Goal: Book appointment/travel/reservation

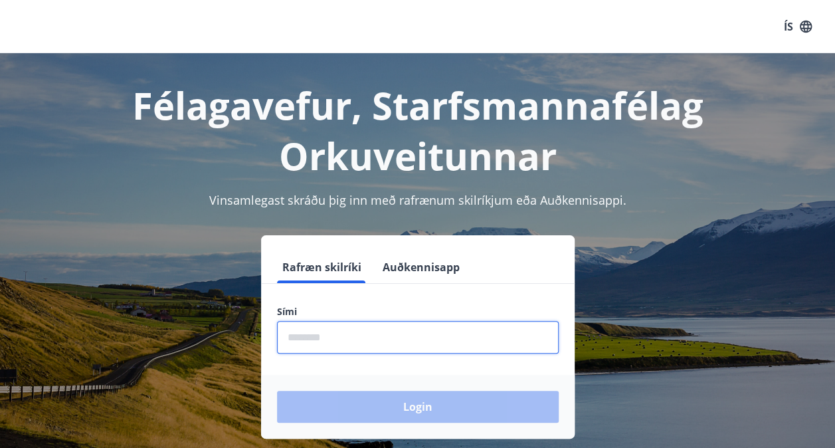
click at [317, 337] on input "phone" at bounding box center [418, 337] width 282 height 33
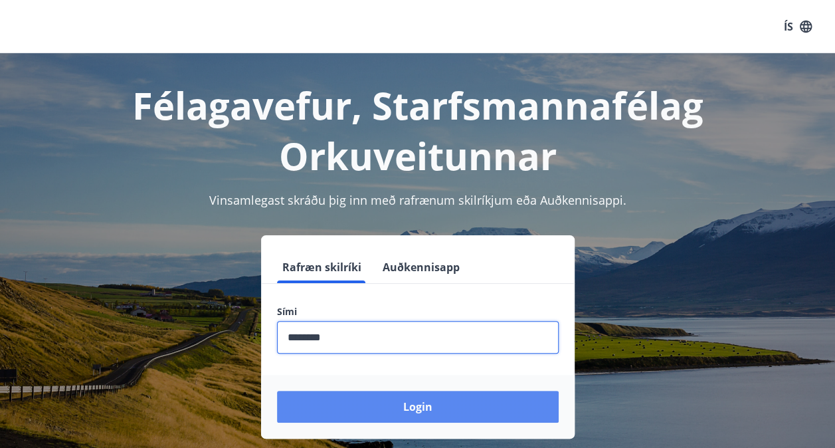
type input "********"
click at [434, 408] on button "Login" at bounding box center [418, 406] width 282 height 32
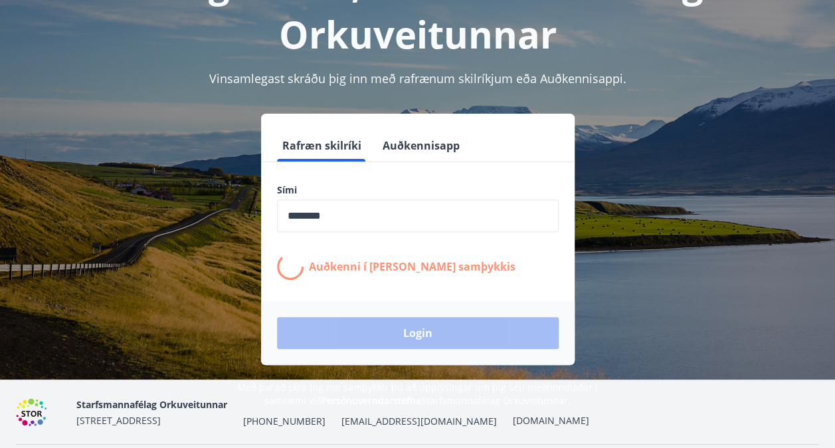
scroll to position [133, 0]
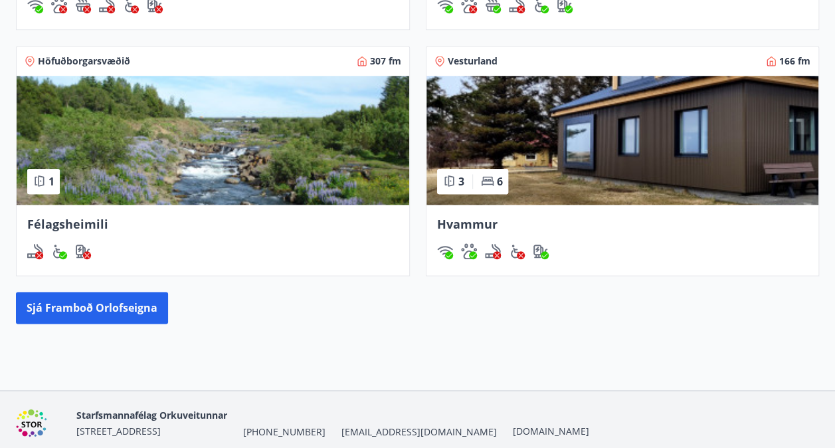
scroll to position [716, 0]
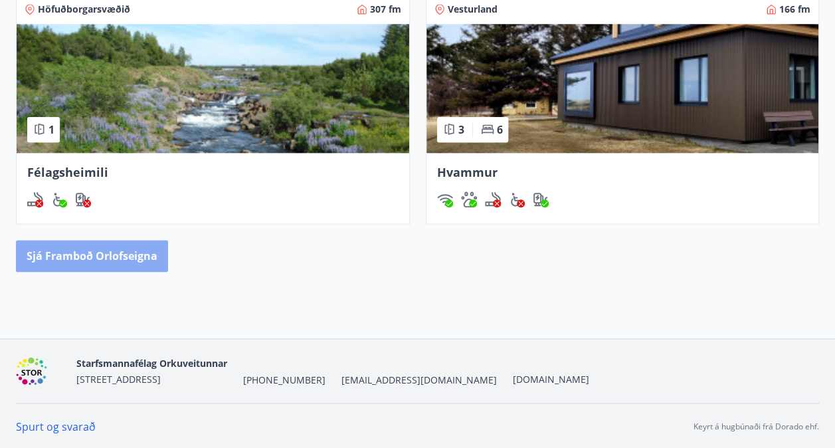
click at [113, 246] on button "Sjá framboð orlofseigna" at bounding box center [92, 256] width 152 height 32
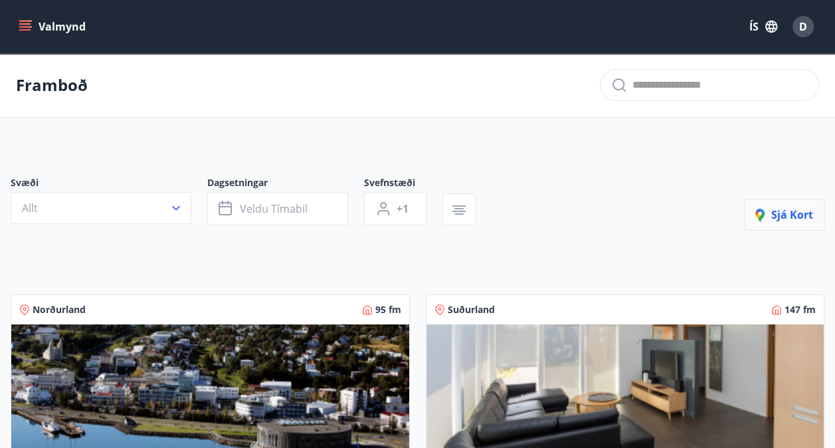
click at [762, 213] on icon "button" at bounding box center [761, 216] width 7 height 11
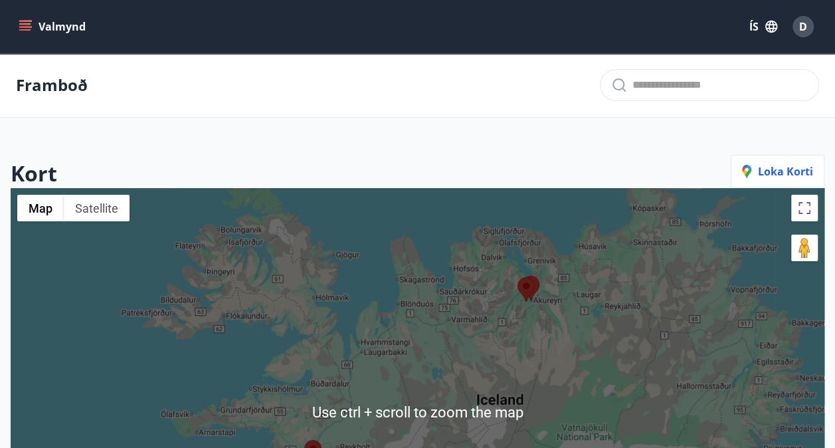
click at [524, 288] on img at bounding box center [525, 289] width 17 height 25
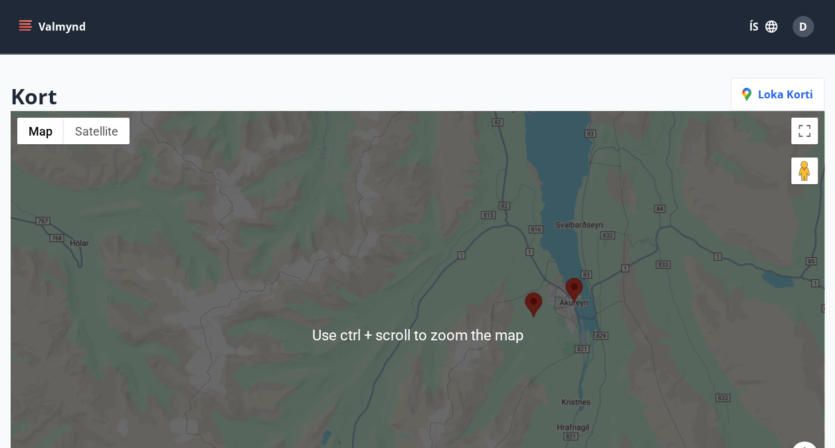
scroll to position [199, 0]
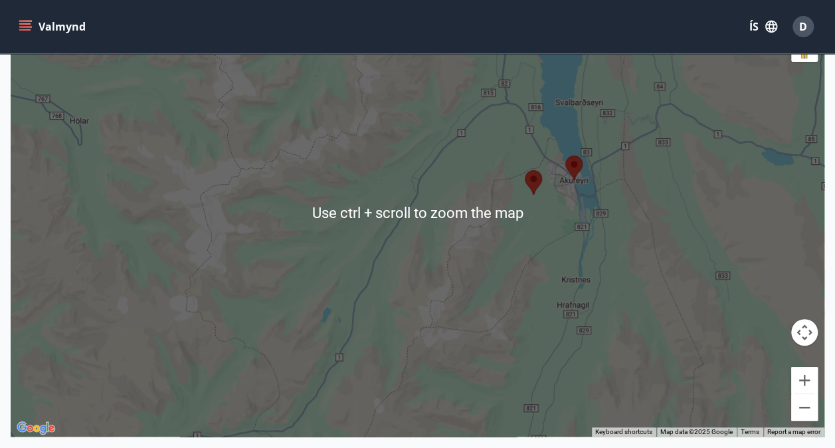
click at [531, 179] on img at bounding box center [533, 182] width 17 height 25
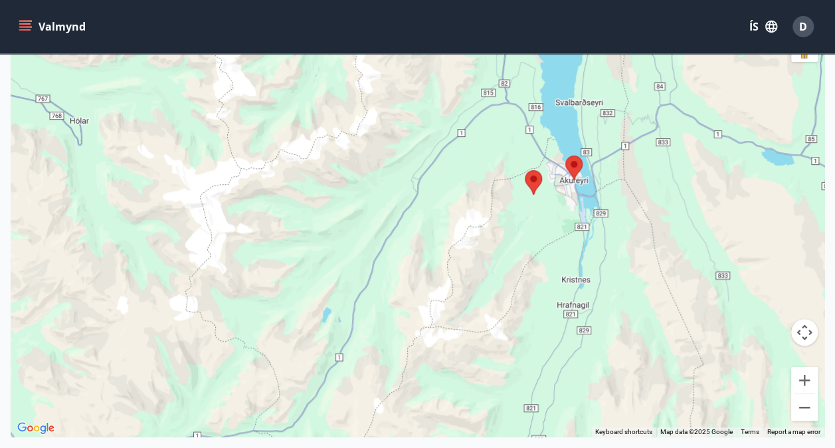
click at [531, 179] on img at bounding box center [533, 182] width 17 height 25
click at [572, 163] on img at bounding box center [573, 167] width 17 height 25
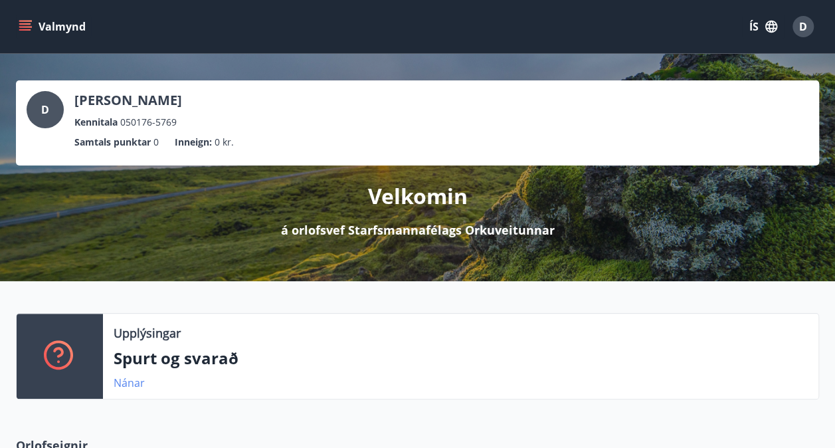
click at [128, 381] on link "Nánar" at bounding box center [129, 382] width 31 height 15
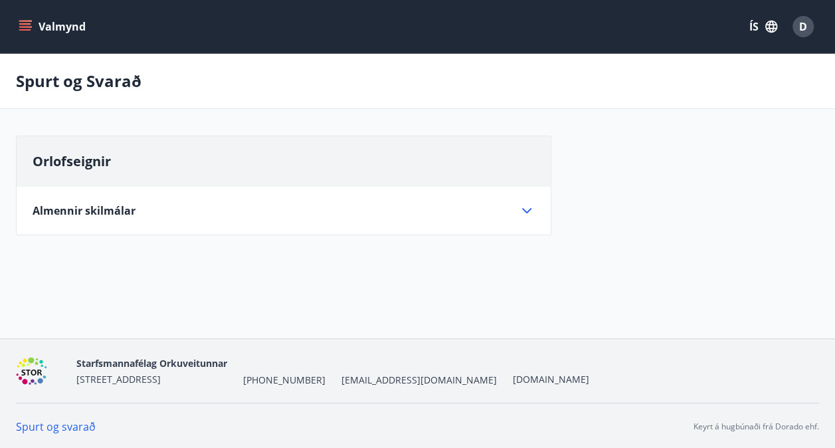
click at [526, 205] on icon at bounding box center [527, 211] width 16 height 16
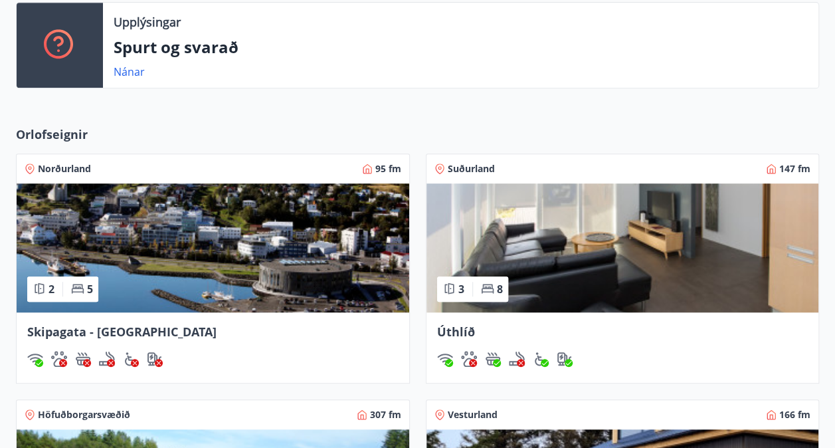
scroll to position [332, 0]
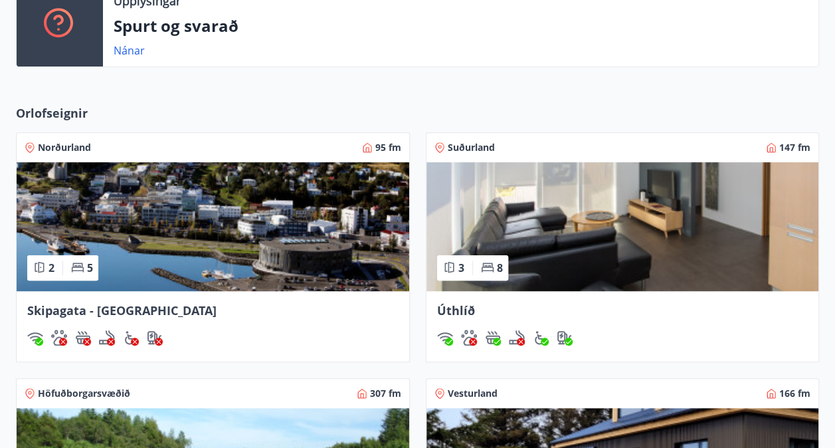
click at [139, 228] on img at bounding box center [213, 226] width 392 height 129
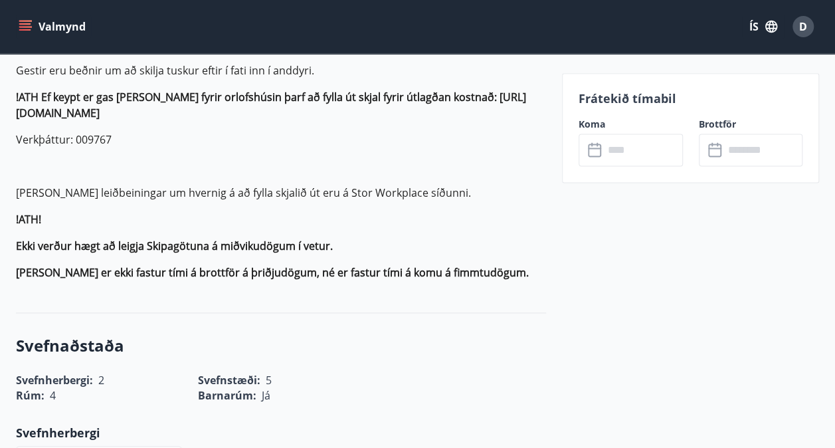
scroll to position [461, 0]
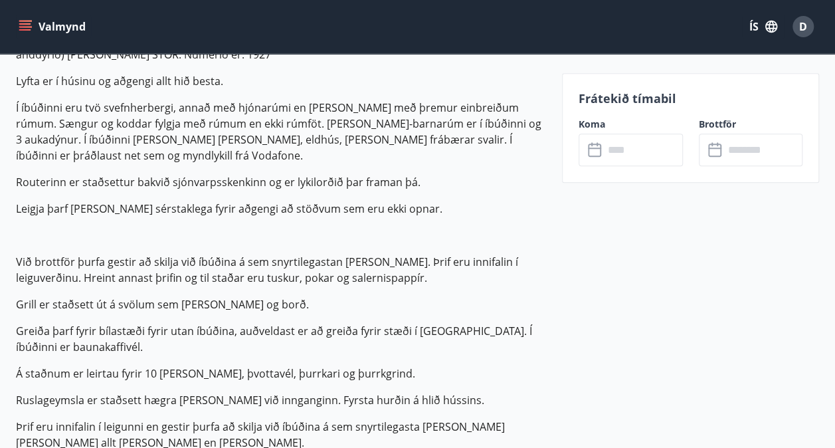
click at [627, 151] on input "text" at bounding box center [643, 149] width 79 height 33
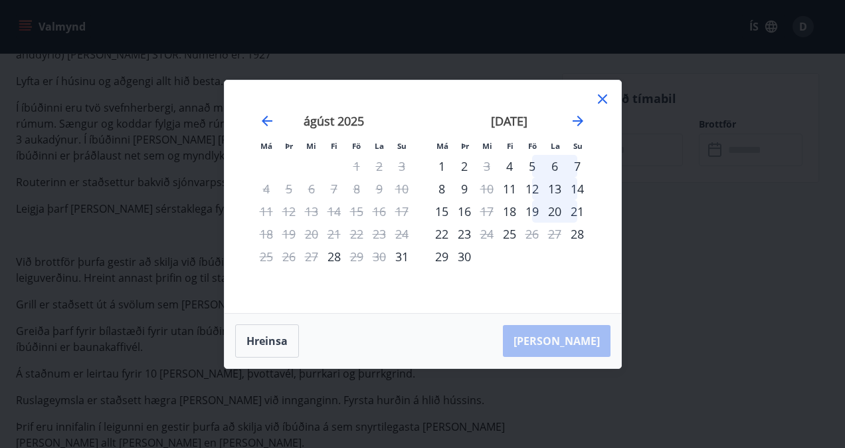
click at [557, 213] on div "20" at bounding box center [554, 211] width 23 height 23
click at [531, 209] on div "19" at bounding box center [532, 211] width 23 height 23
click at [445, 234] on div "22" at bounding box center [441, 233] width 23 height 23
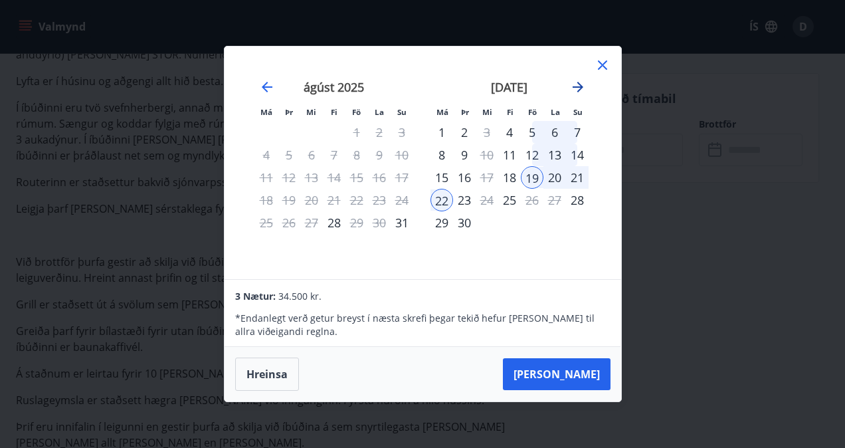
click at [579, 88] on icon "Move forward to switch to the next month." at bounding box center [577, 87] width 11 height 11
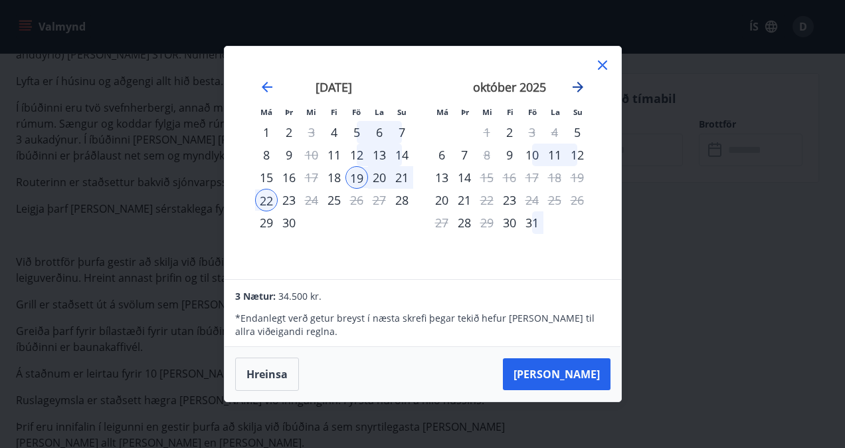
click at [579, 88] on icon "Move forward to switch to the next month." at bounding box center [577, 87] width 11 height 11
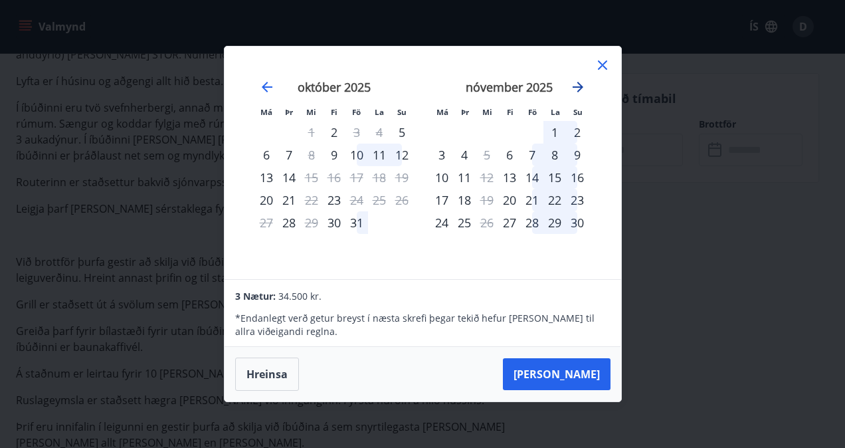
click at [579, 88] on icon "Move forward to switch to the next month." at bounding box center [577, 87] width 11 height 11
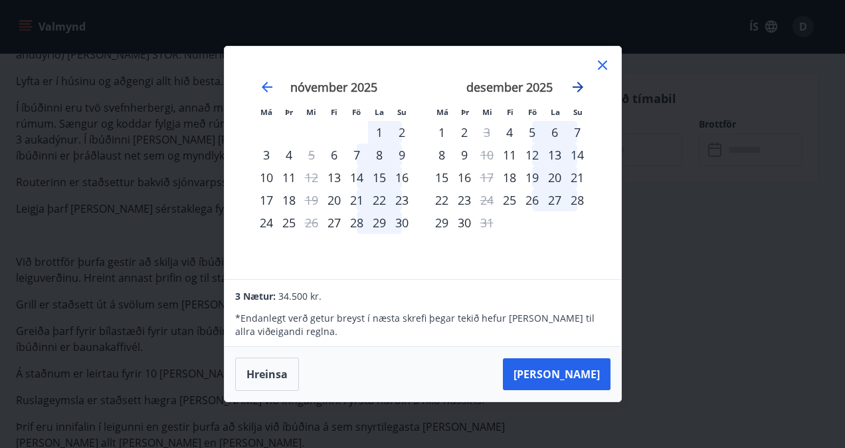
click at [575, 88] on icon "Move forward to switch to the next month." at bounding box center [578, 87] width 16 height 16
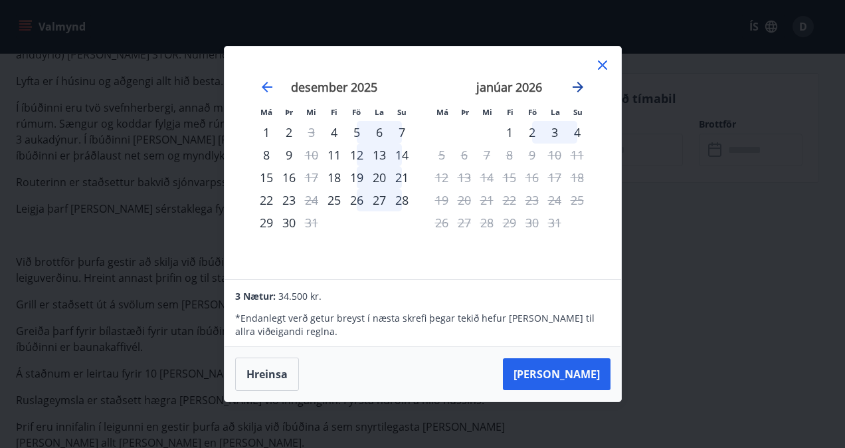
click at [575, 88] on icon "Move forward to switch to the next month." at bounding box center [578, 87] width 16 height 16
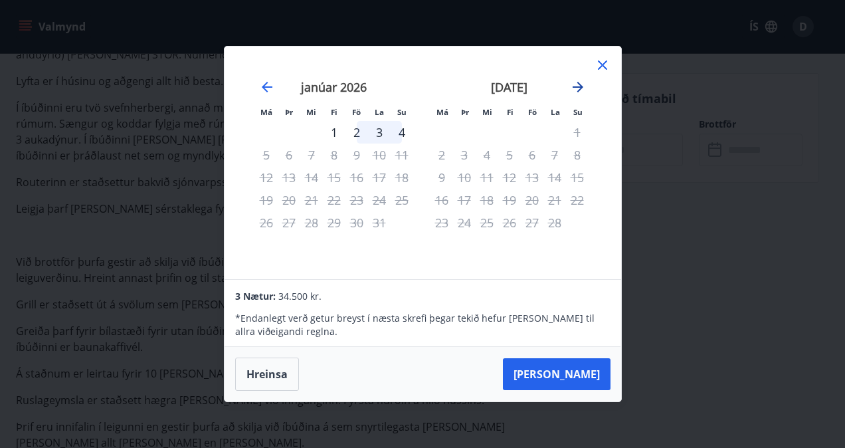
click at [575, 88] on icon "Move forward to switch to the next month." at bounding box center [578, 87] width 16 height 16
click at [597, 66] on icon at bounding box center [602, 65] width 16 height 16
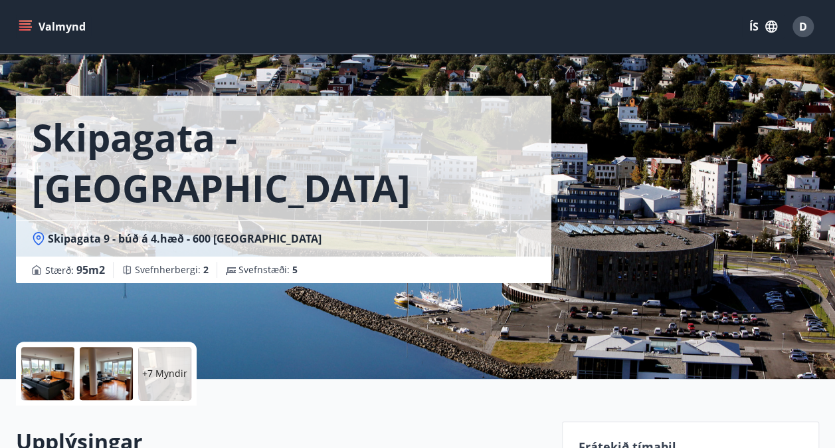
scroll to position [0, 0]
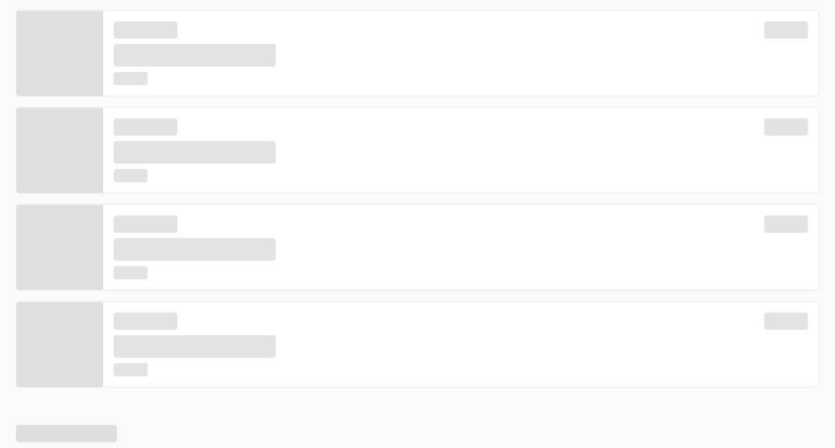
scroll to position [303, 0]
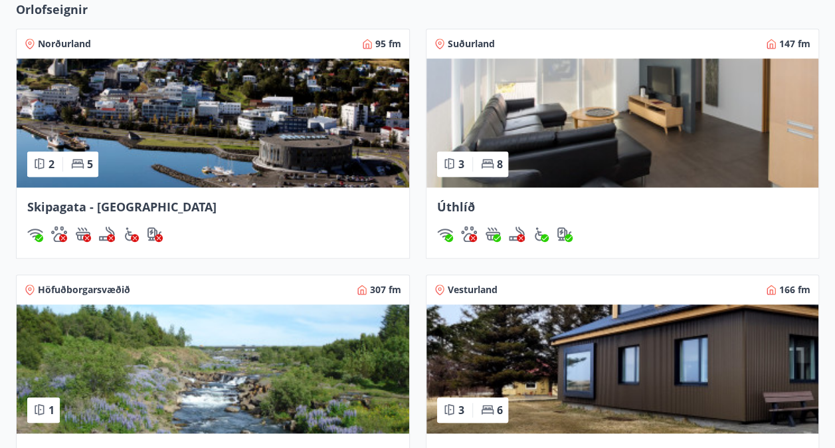
click at [566, 135] on img at bounding box center [622, 122] width 392 height 129
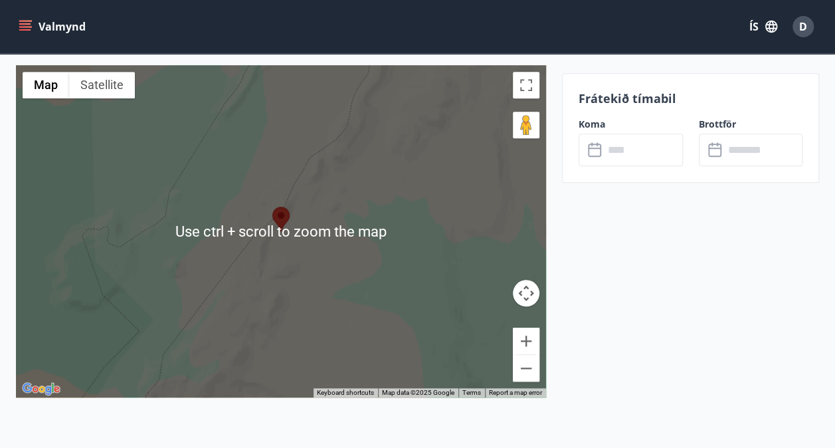
scroll to position [2849, 0]
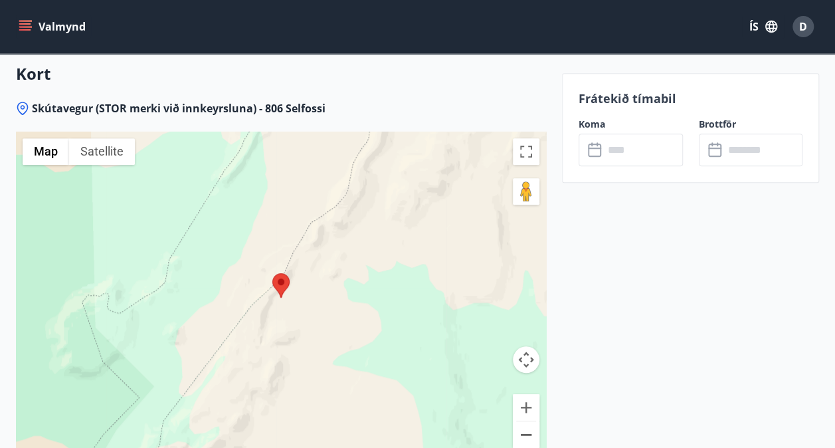
click at [529, 421] on button "Zoom out" at bounding box center [526, 434] width 27 height 27
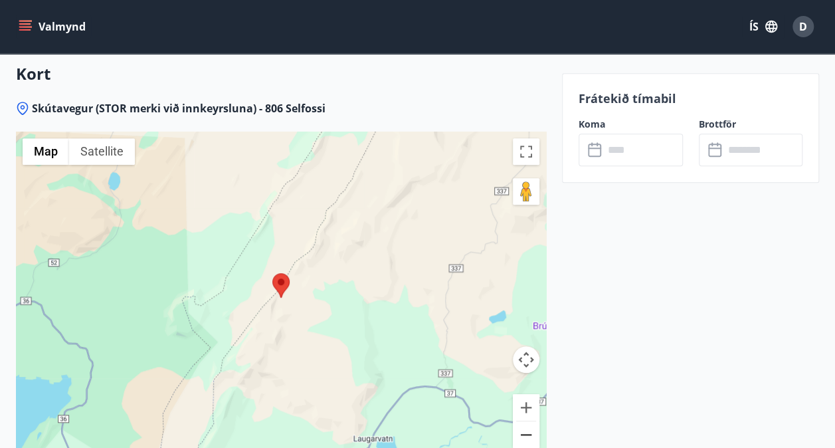
click at [529, 421] on button "Zoom out" at bounding box center [526, 434] width 27 height 27
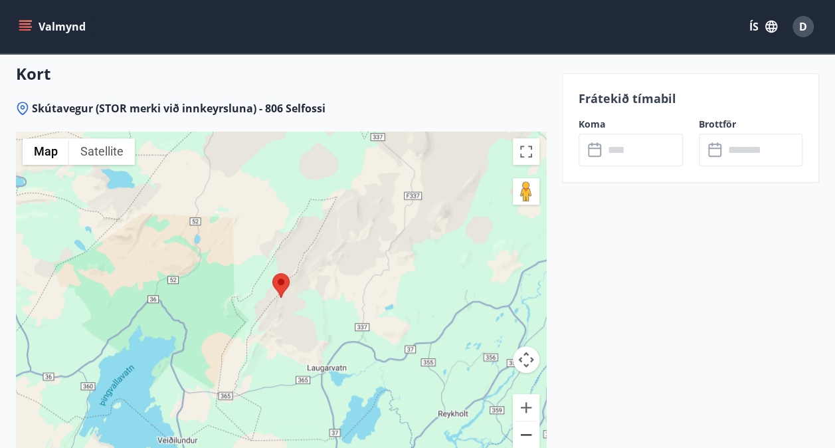
click at [529, 421] on button "Zoom out" at bounding box center [526, 434] width 27 height 27
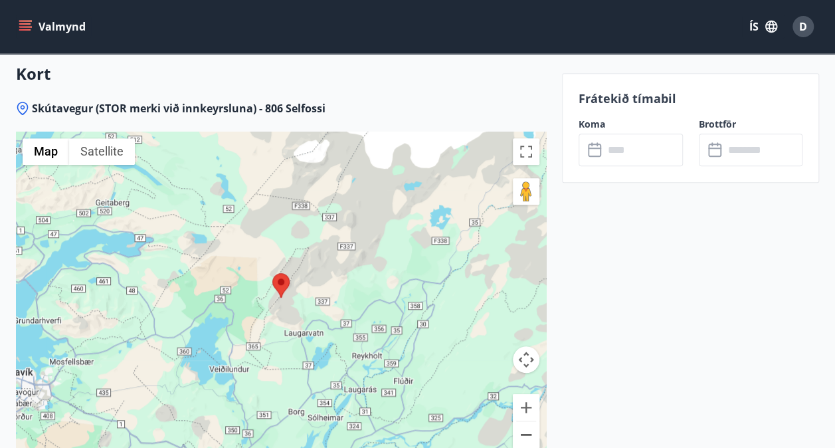
click at [529, 421] on button "Zoom out" at bounding box center [526, 434] width 27 height 27
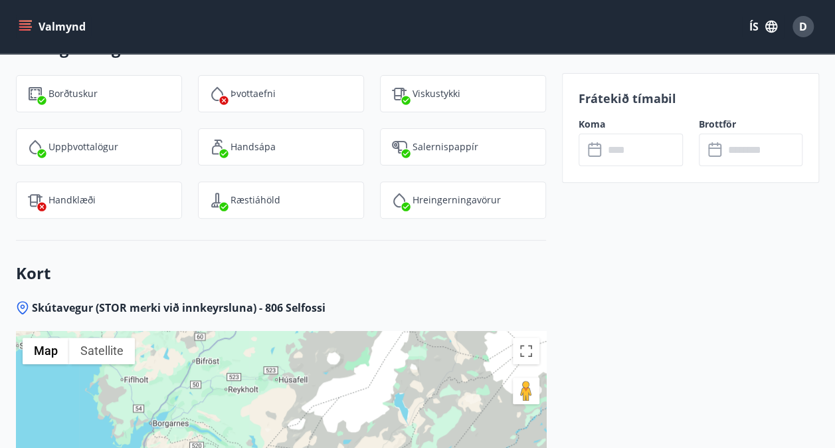
scroll to position [2583, 0]
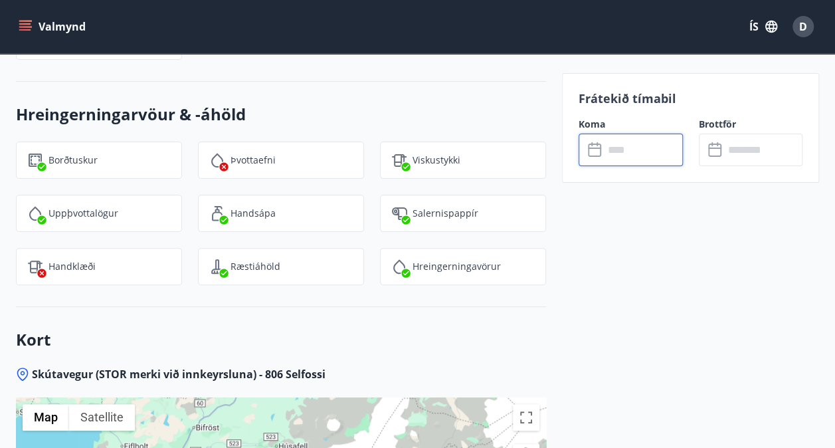
click at [652, 146] on input "text" at bounding box center [643, 149] width 79 height 33
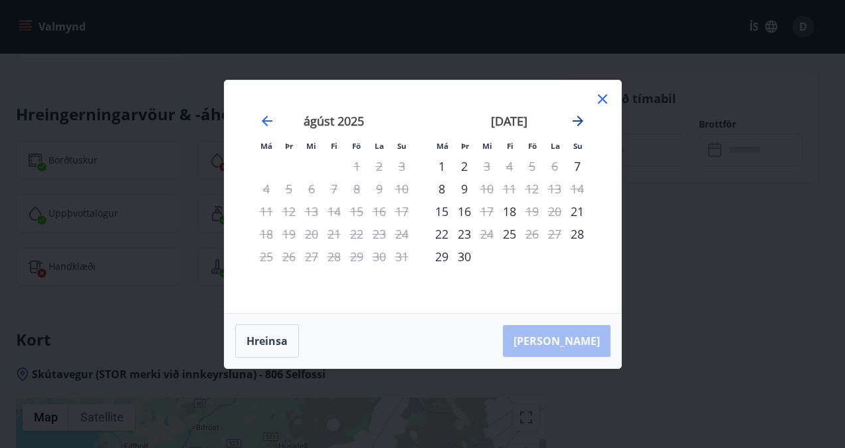
click at [580, 121] on icon "Move forward to switch to the next month." at bounding box center [577, 121] width 11 height 11
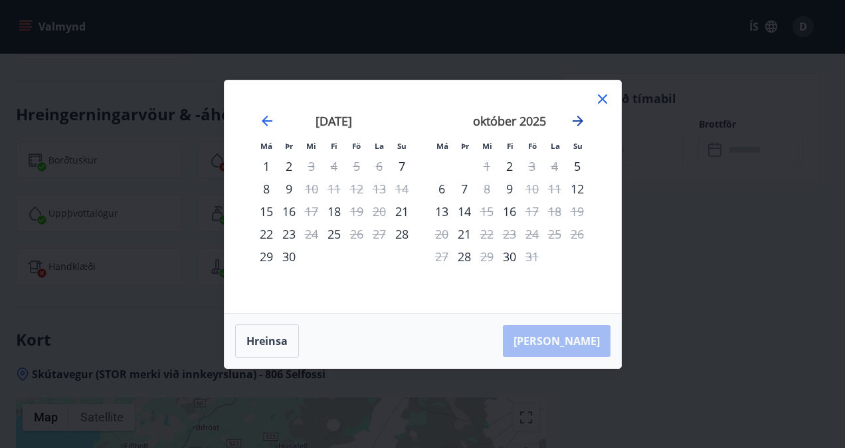
click at [580, 121] on icon "Move forward to switch to the next month." at bounding box center [577, 121] width 11 height 11
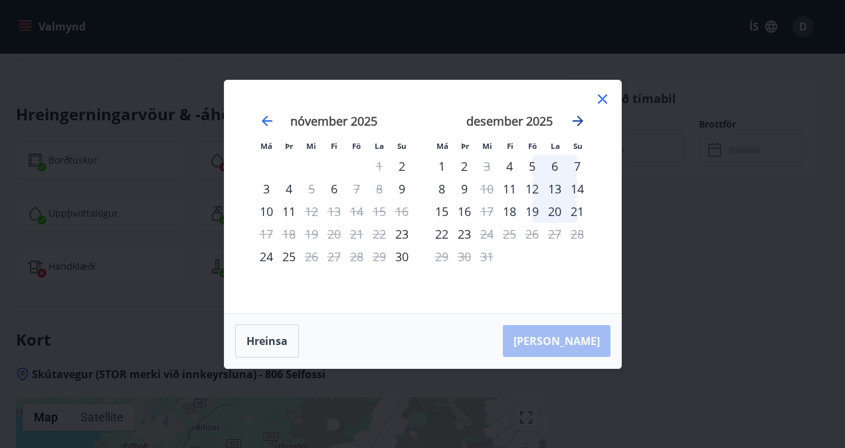
click at [580, 121] on icon "Move forward to switch to the next month." at bounding box center [577, 121] width 11 height 11
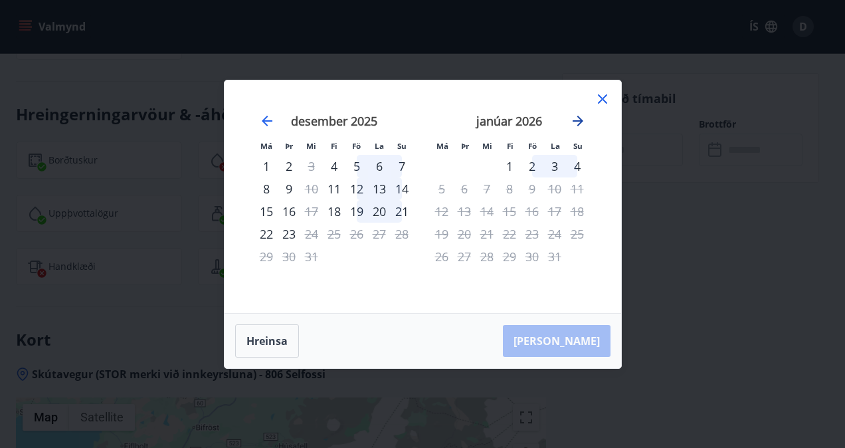
click at [580, 121] on icon "Move forward to switch to the next month." at bounding box center [577, 121] width 11 height 11
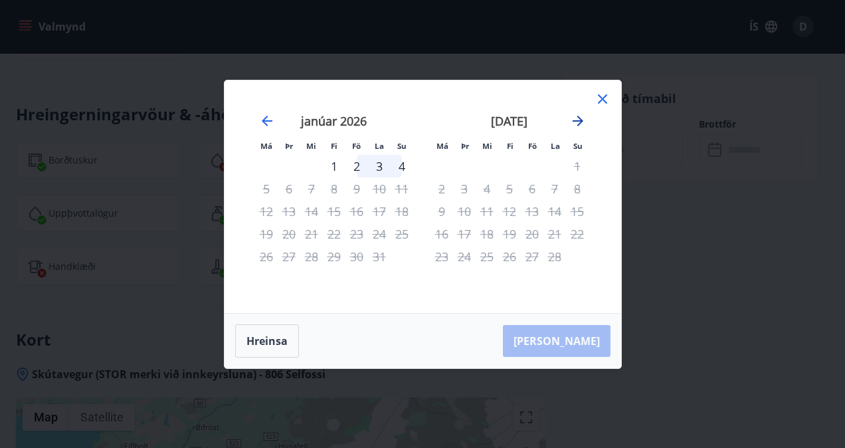
click at [580, 121] on icon "Move forward to switch to the next month." at bounding box center [577, 121] width 11 height 11
click at [607, 98] on icon at bounding box center [602, 99] width 16 height 16
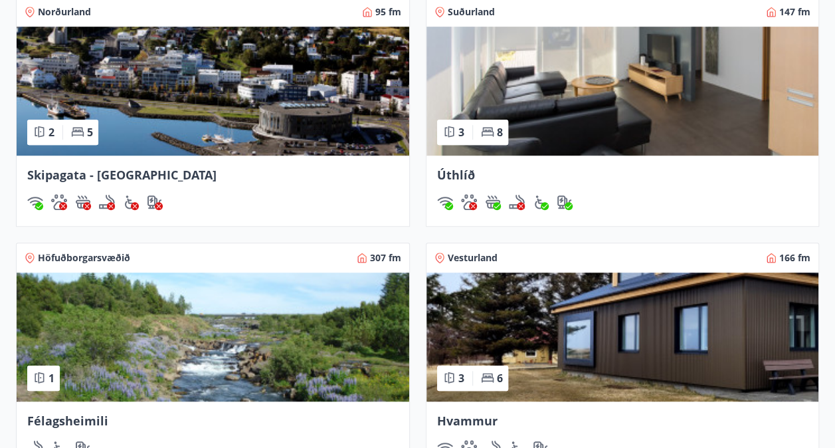
scroll to position [606, 0]
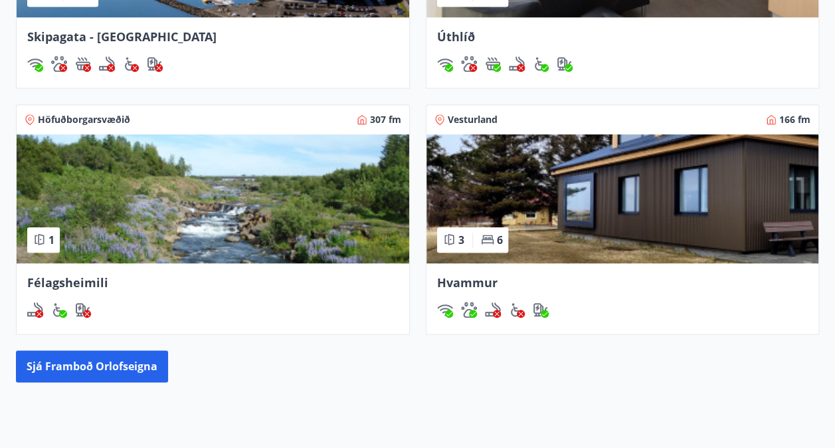
click at [190, 213] on img at bounding box center [213, 198] width 392 height 129
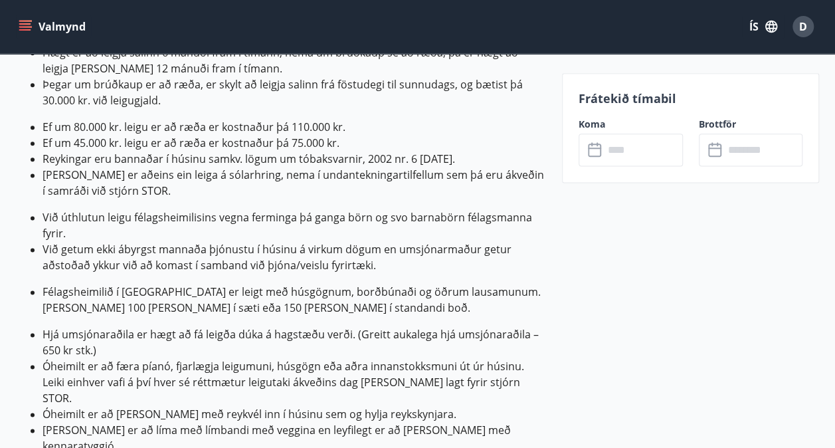
scroll to position [797, 0]
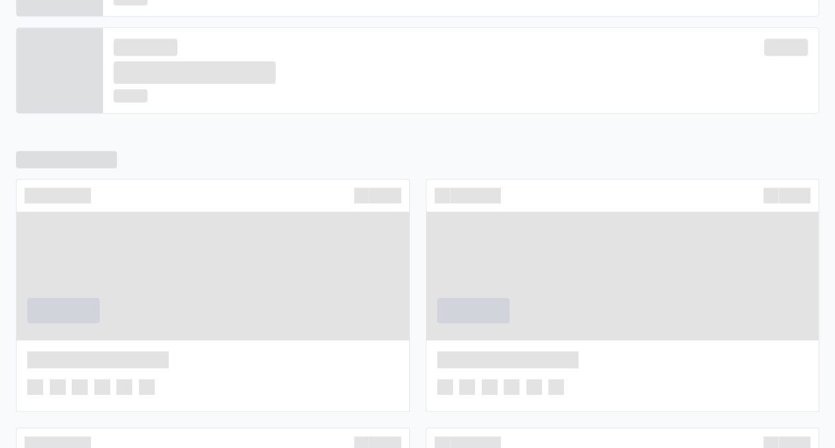
scroll to position [576, 0]
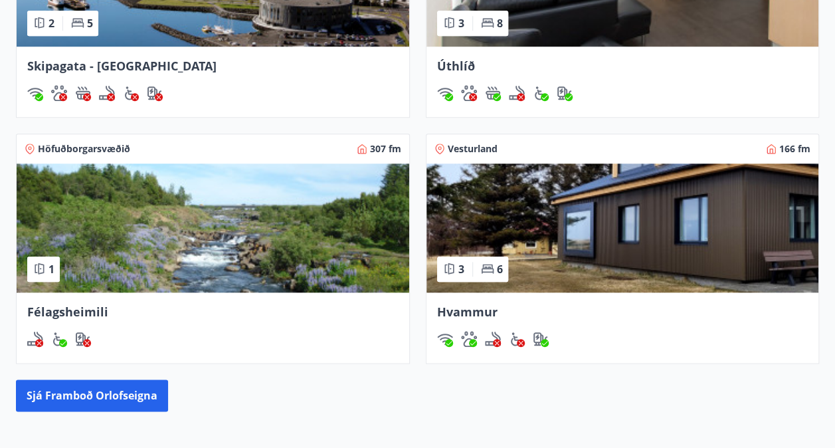
click at [561, 204] on img at bounding box center [622, 227] width 392 height 129
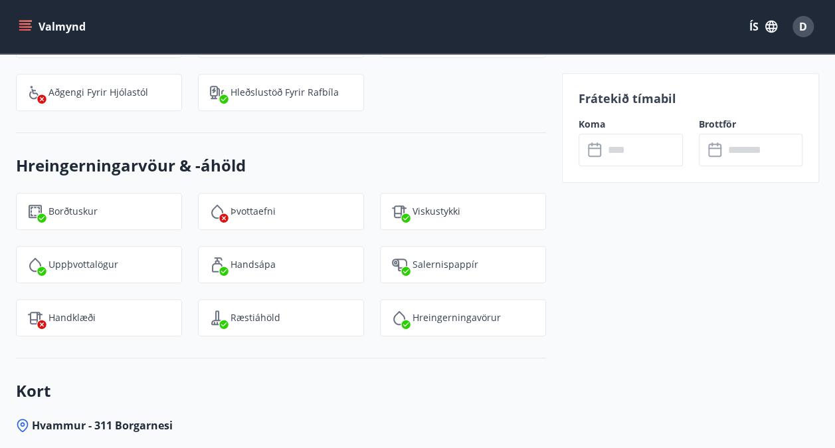
scroll to position [2917, 0]
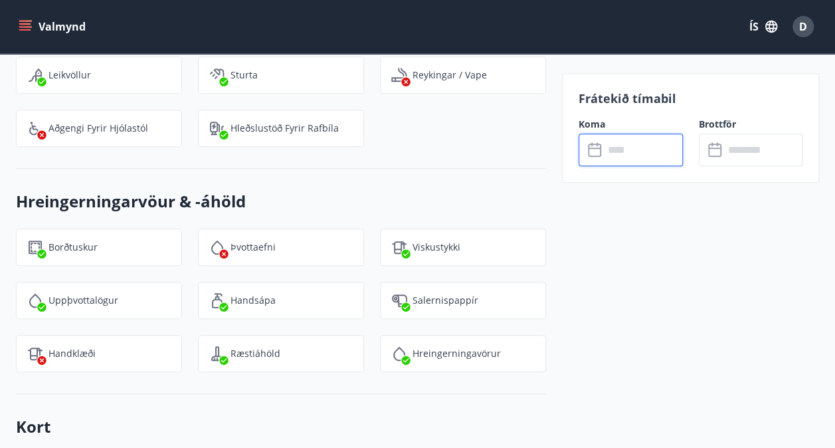
click at [626, 154] on input "text" at bounding box center [643, 149] width 79 height 33
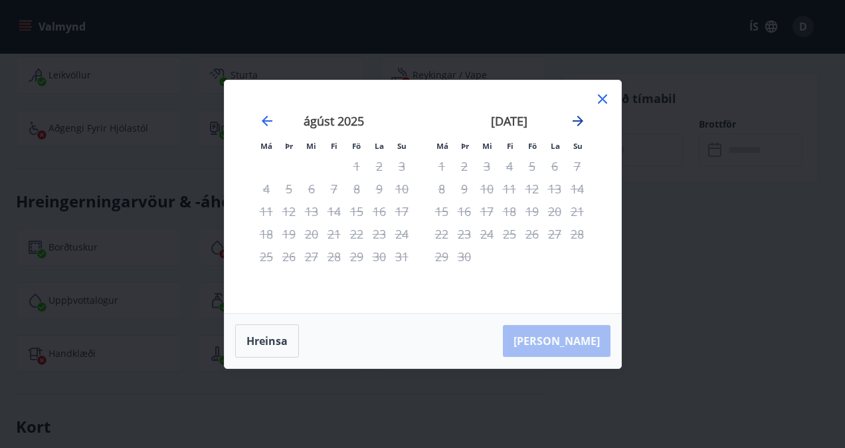
click at [574, 122] on icon "Move forward to switch to the next month." at bounding box center [578, 121] width 16 height 16
click at [576, 119] on icon "Move forward to switch to the next month." at bounding box center [578, 121] width 16 height 16
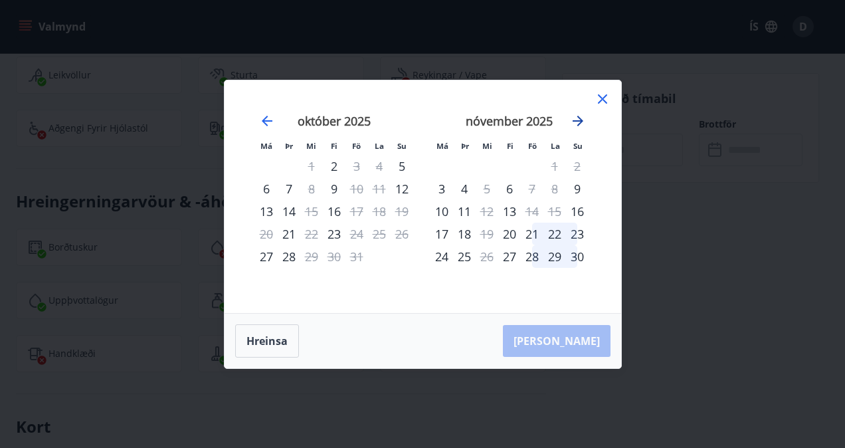
click at [576, 119] on icon "Move forward to switch to the next month." at bounding box center [578, 121] width 16 height 16
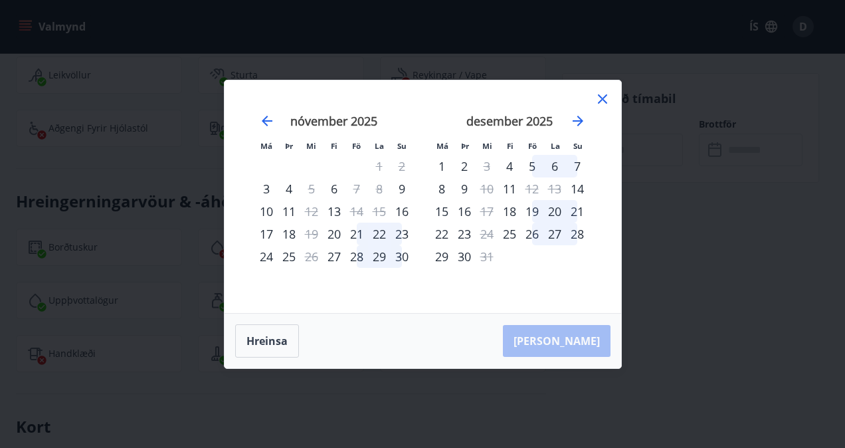
click at [607, 97] on icon at bounding box center [602, 99] width 16 height 16
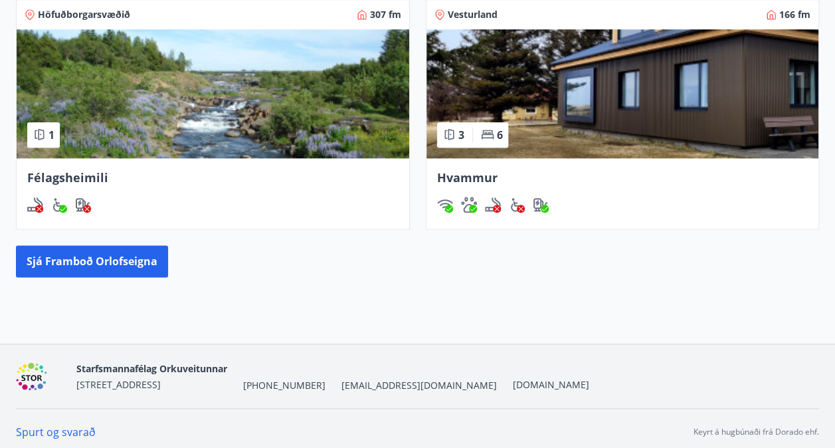
scroll to position [716, 0]
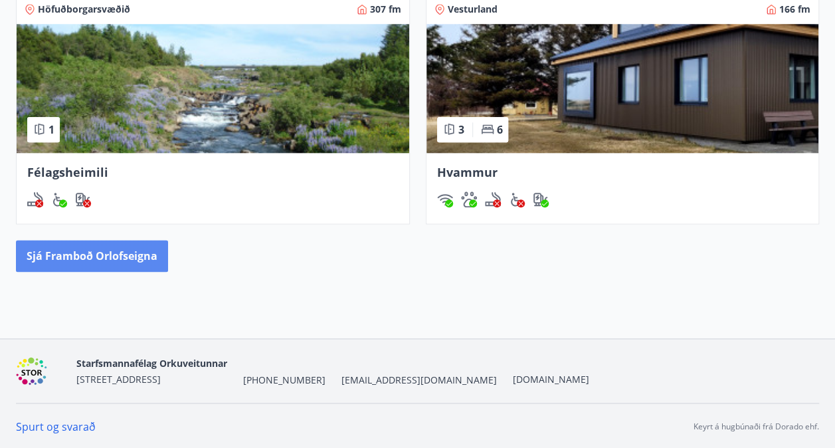
click at [109, 244] on button "Sjá framboð orlofseigna" at bounding box center [92, 256] width 152 height 32
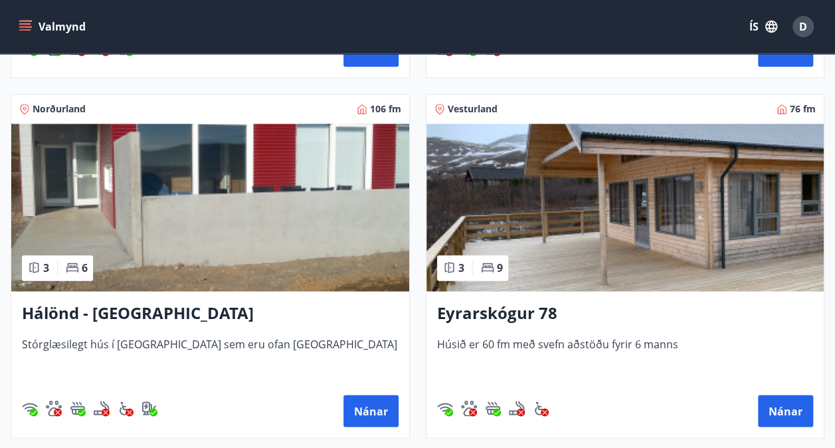
scroll to position [930, 0]
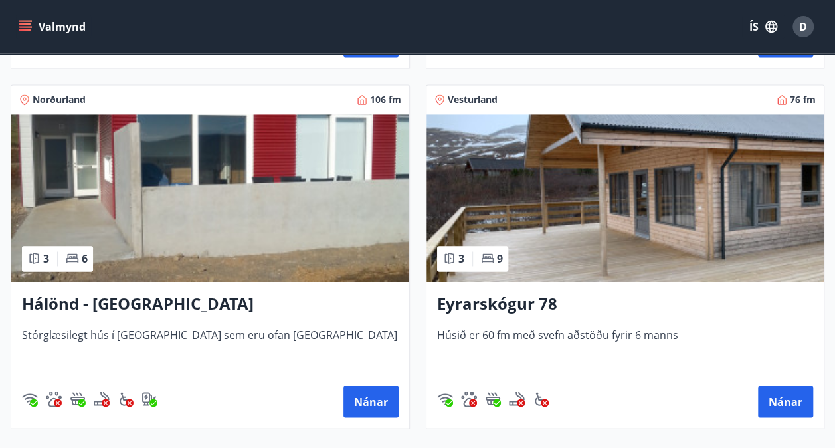
click at [206, 216] on img at bounding box center [210, 197] width 398 height 167
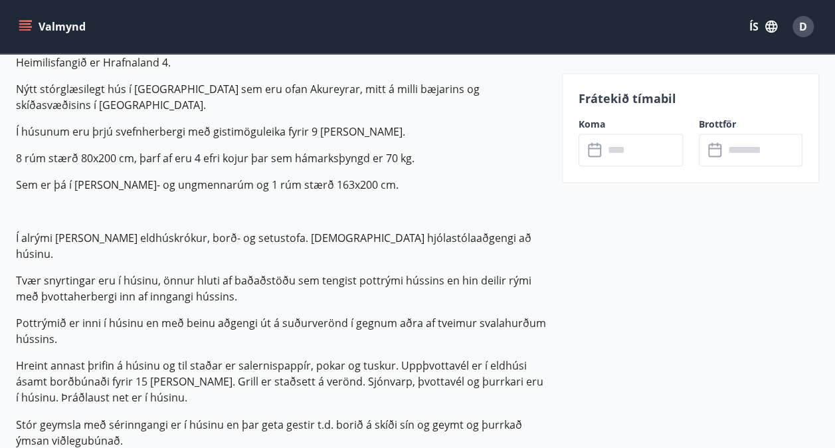
scroll to position [863, 0]
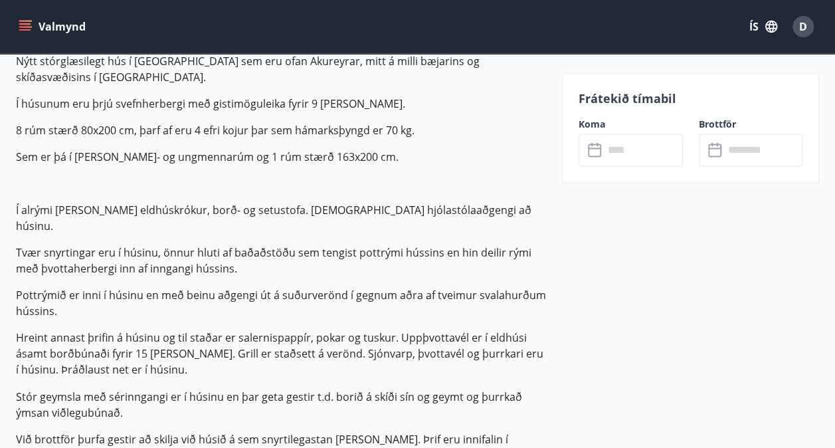
click at [612, 151] on input "text" at bounding box center [643, 149] width 79 height 33
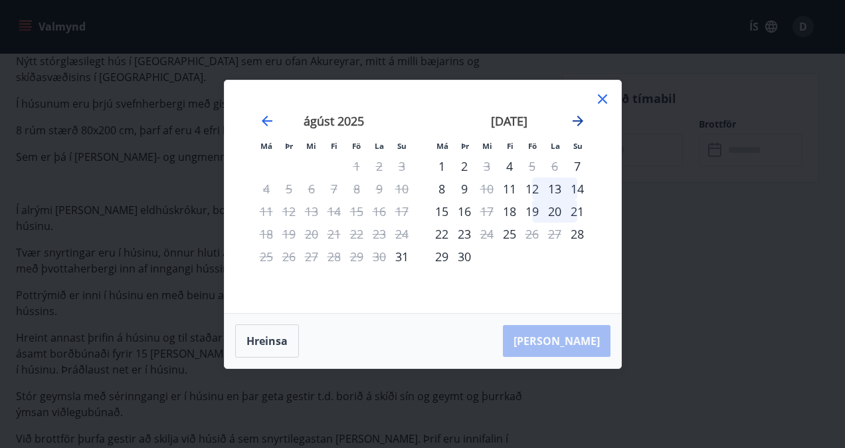
click at [579, 124] on icon "Move forward to switch to the next month." at bounding box center [577, 121] width 11 height 11
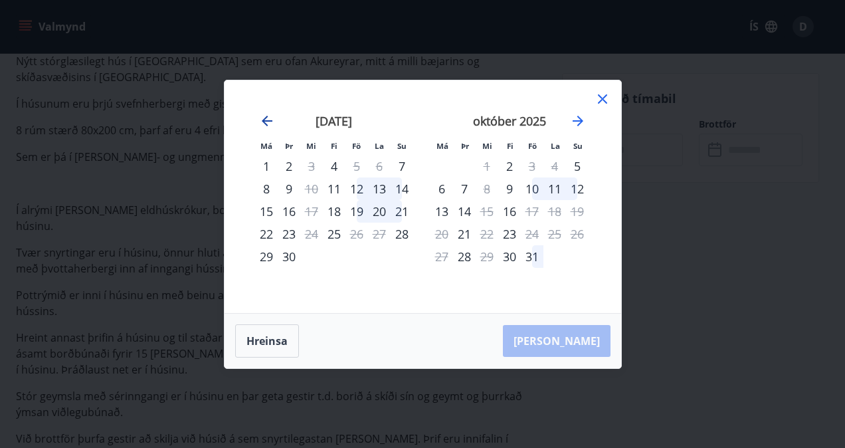
click at [268, 117] on icon "Move backward to switch to the previous month." at bounding box center [267, 121] width 16 height 16
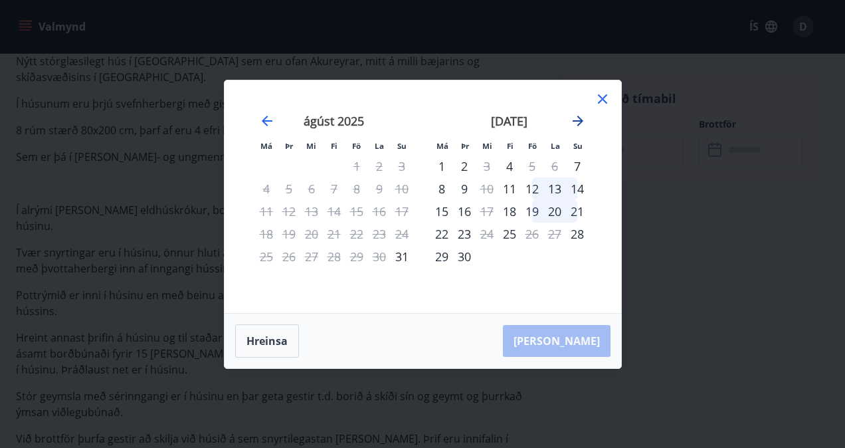
click at [574, 119] on icon "Move forward to switch to the next month." at bounding box center [578, 121] width 16 height 16
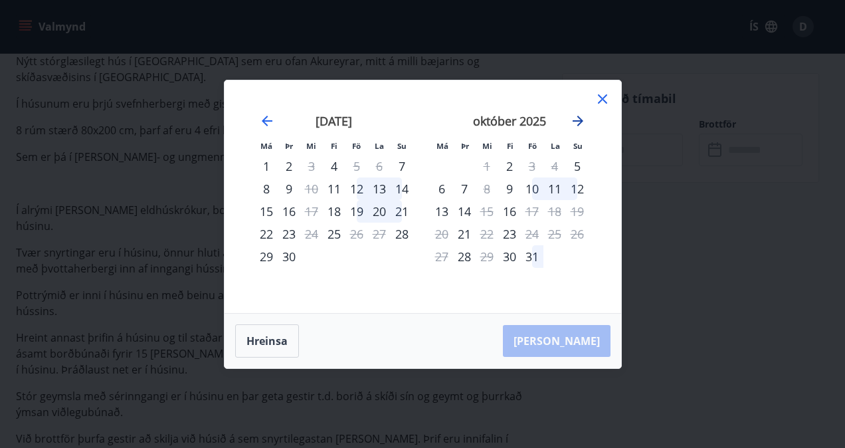
click at [576, 119] on icon "Move forward to switch to the next month." at bounding box center [578, 121] width 16 height 16
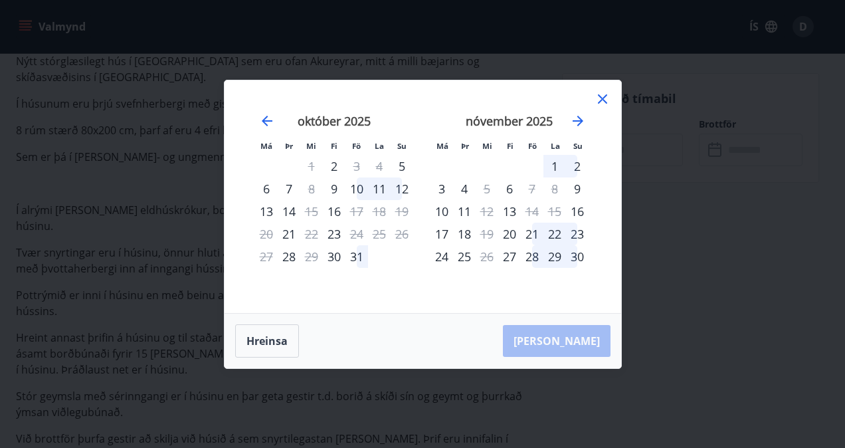
click at [551, 238] on div "22" at bounding box center [554, 233] width 23 height 23
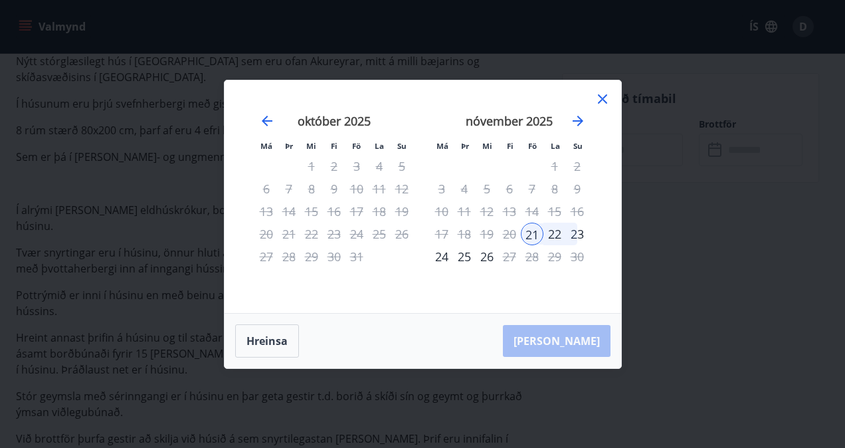
click at [578, 234] on div "23" at bounding box center [577, 233] width 23 height 23
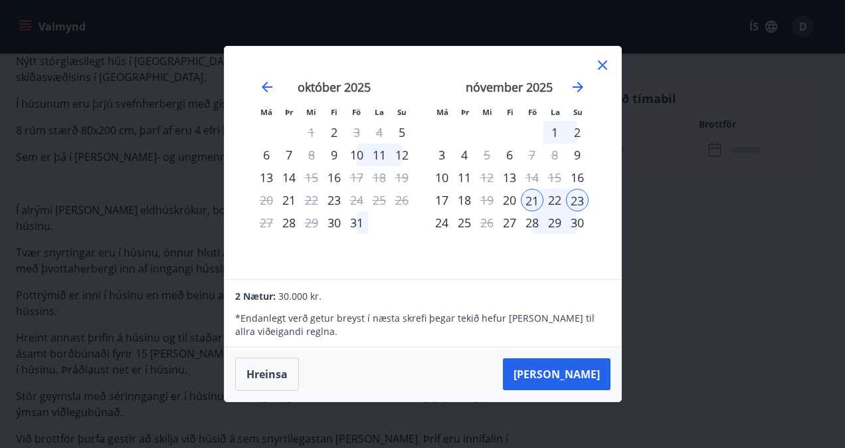
click at [598, 60] on icon at bounding box center [602, 65] width 16 height 16
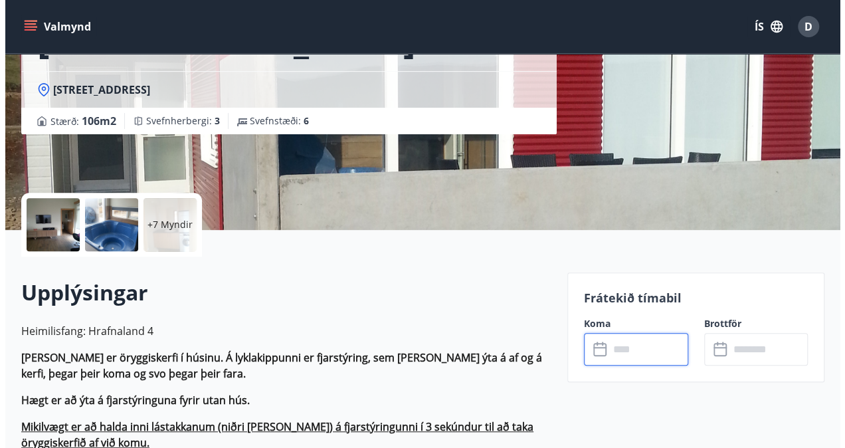
scroll to position [0, 0]
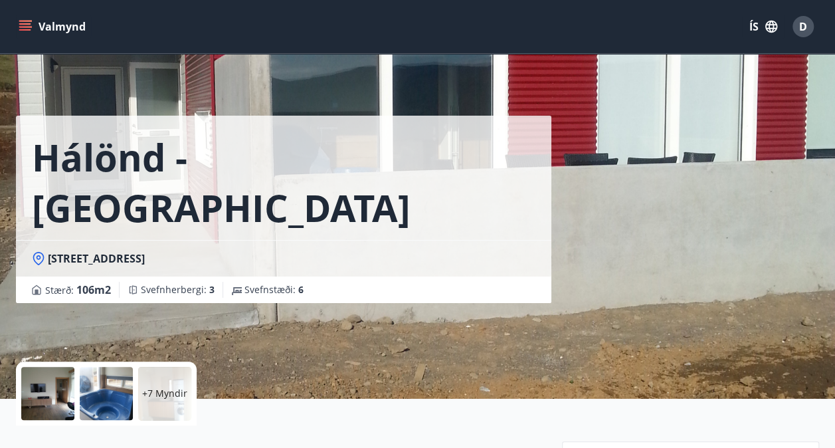
click at [54, 388] on div at bounding box center [47, 393] width 53 height 53
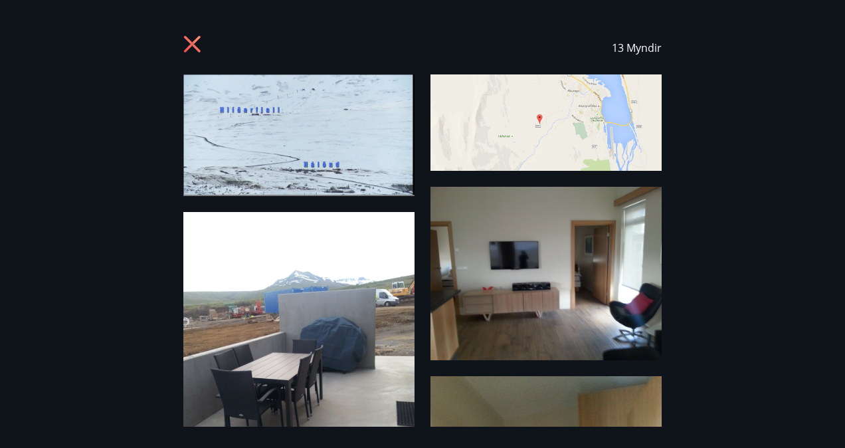
click at [191, 43] on icon at bounding box center [192, 44] width 3 height 3
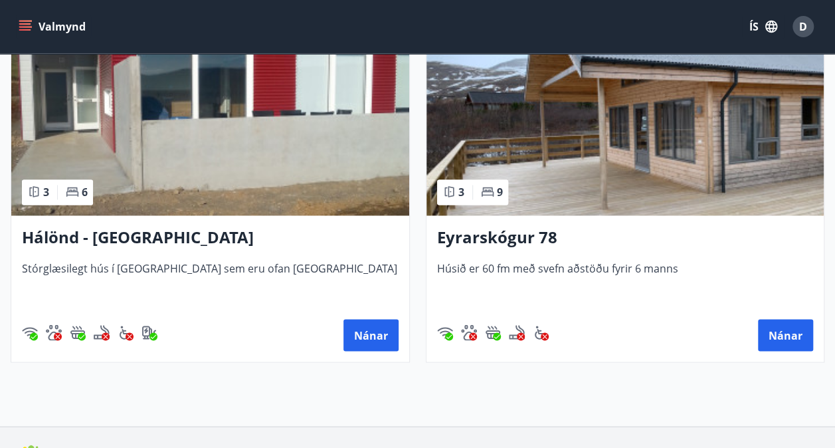
click at [549, 133] on img at bounding box center [625, 131] width 398 height 167
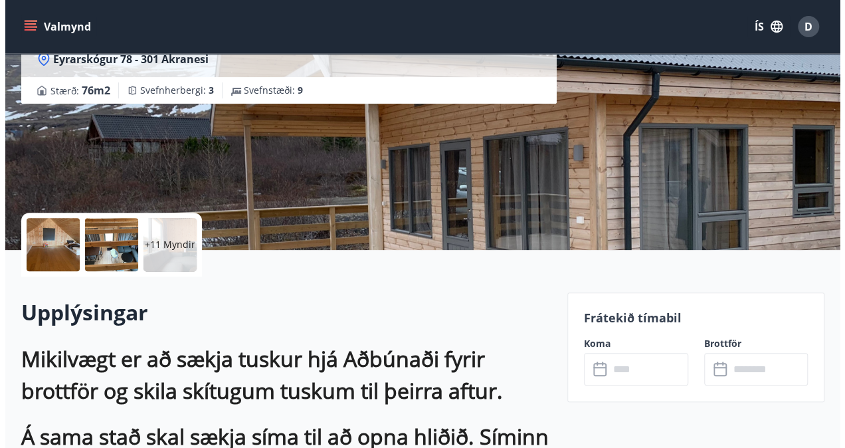
scroll to position [66, 0]
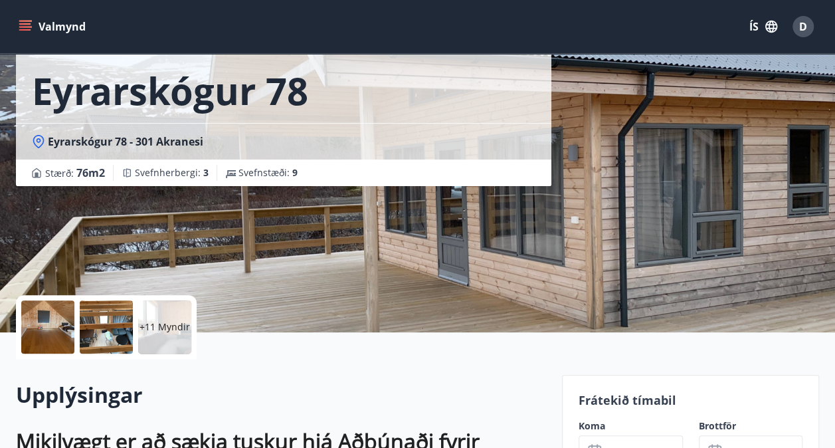
click at [59, 335] on div at bounding box center [47, 326] width 53 height 53
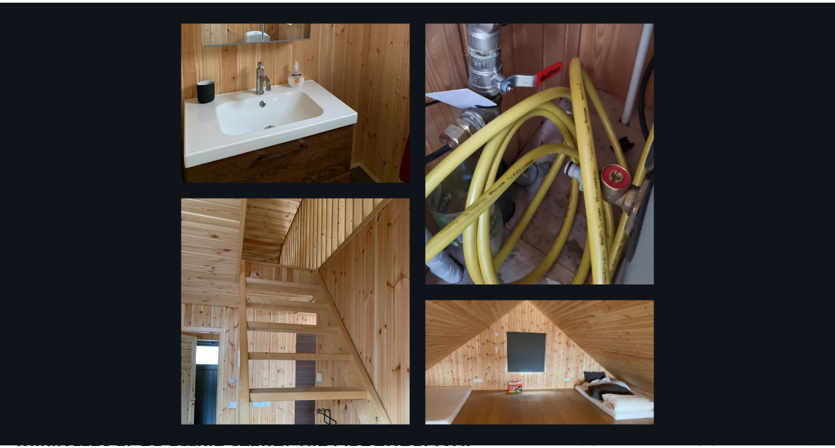
scroll to position [0, 0]
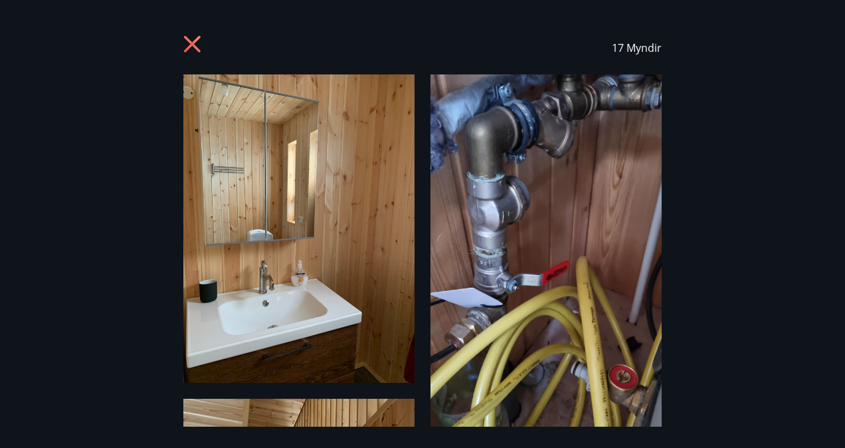
click at [189, 44] on icon at bounding box center [193, 45] width 21 height 21
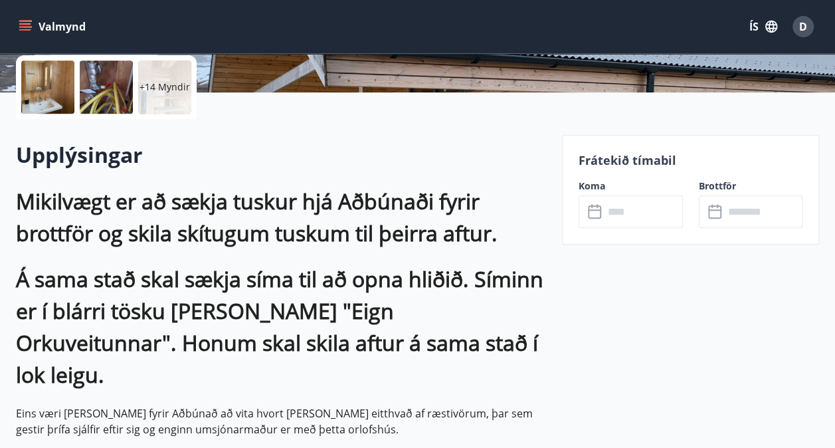
scroll to position [332, 0]
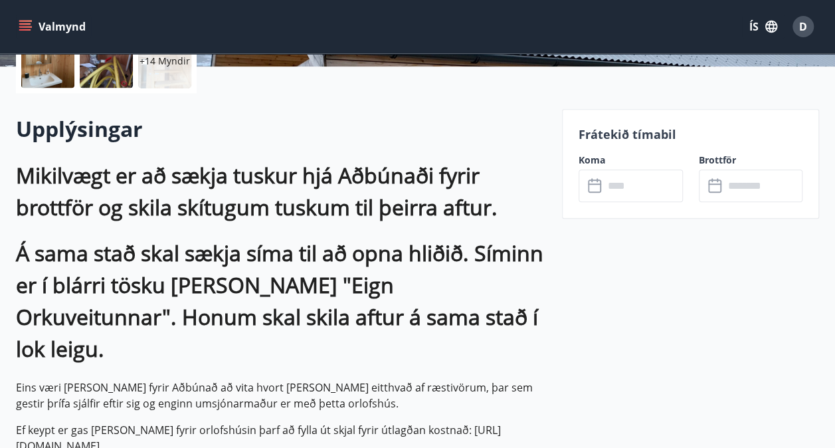
click at [624, 178] on input "text" at bounding box center [643, 185] width 79 height 33
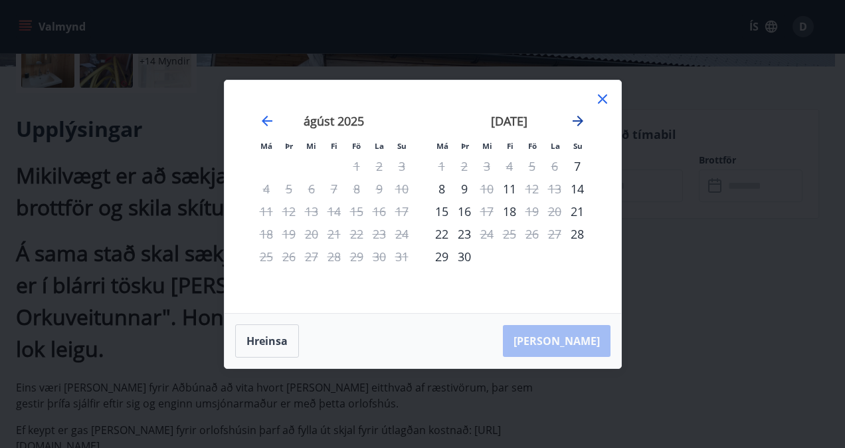
click at [576, 120] on icon "Move forward to switch to the next month." at bounding box center [577, 121] width 11 height 11
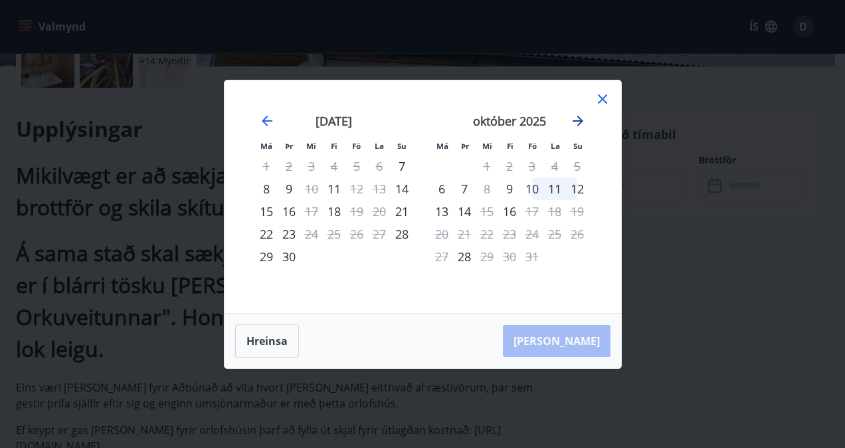
click at [574, 120] on icon "Move forward to switch to the next month." at bounding box center [577, 121] width 11 height 11
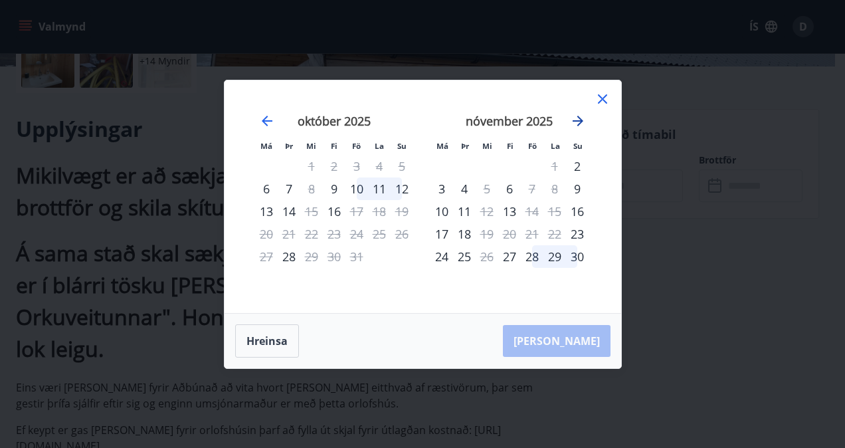
click at [574, 120] on icon "Move forward to switch to the next month." at bounding box center [577, 121] width 11 height 11
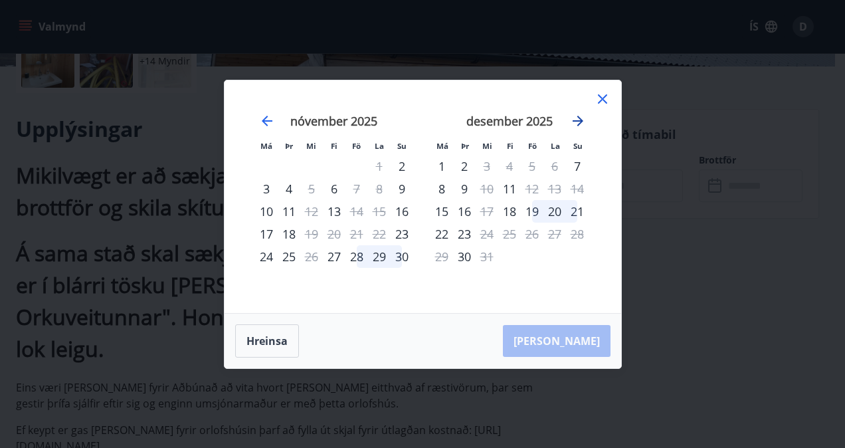
click at [574, 120] on icon "Move forward to switch to the next month." at bounding box center [577, 121] width 11 height 11
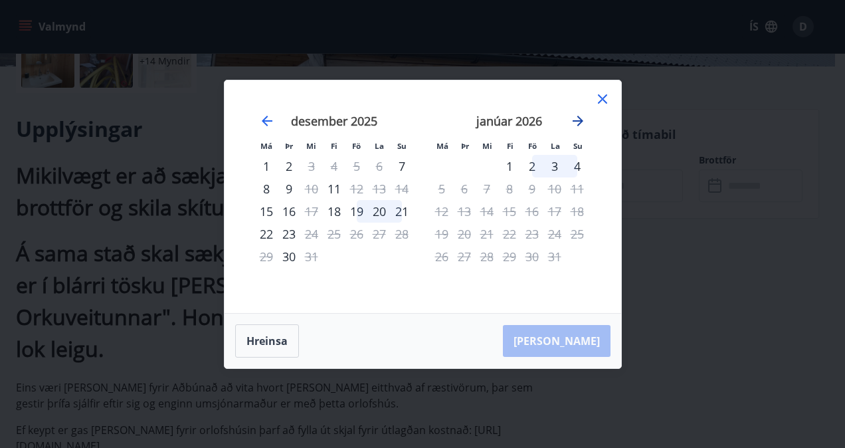
click at [574, 120] on icon "Move forward to switch to the next month." at bounding box center [577, 121] width 11 height 11
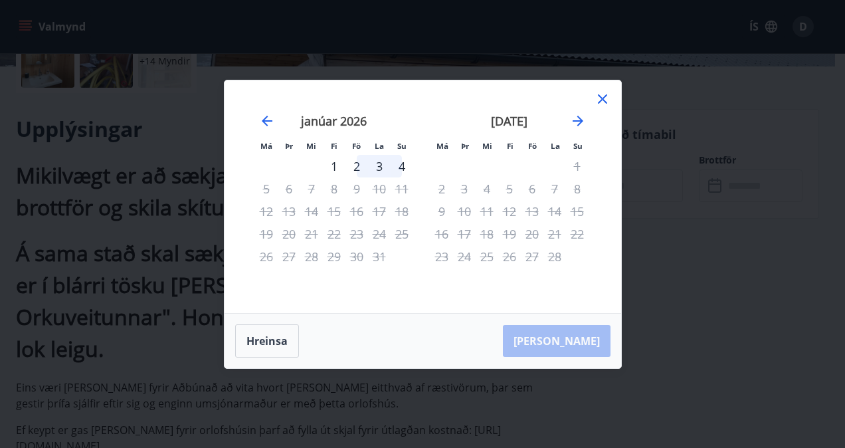
click at [600, 101] on icon at bounding box center [602, 98] width 9 height 9
